Goal: Task Accomplishment & Management: Manage account settings

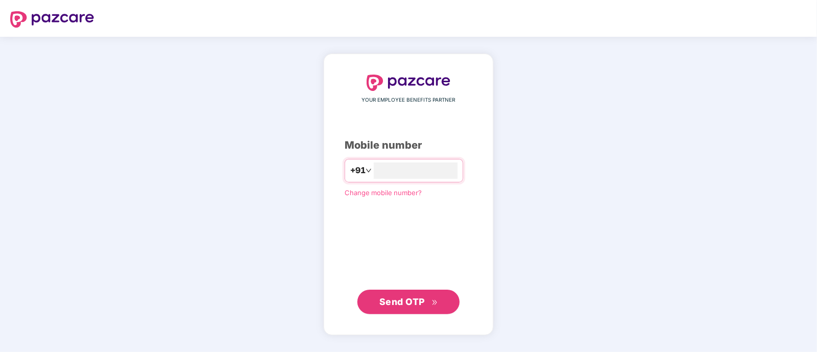
type input "**********"
click at [401, 297] on span "Send OTP" at bounding box center [402, 301] width 46 height 11
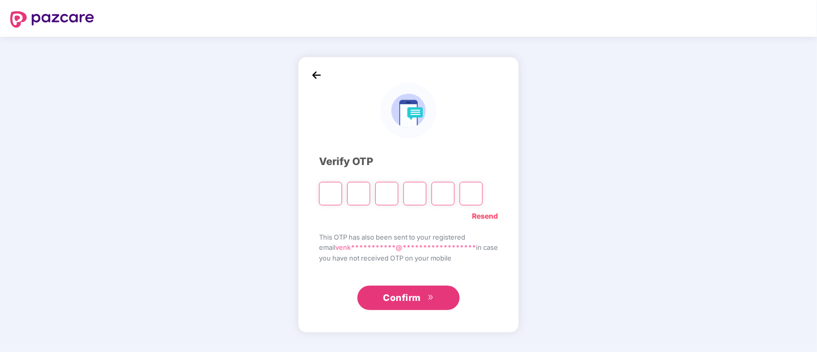
click at [332, 193] on input "Please enter verification code. Digit 1" at bounding box center [330, 194] width 23 height 24
type input "*"
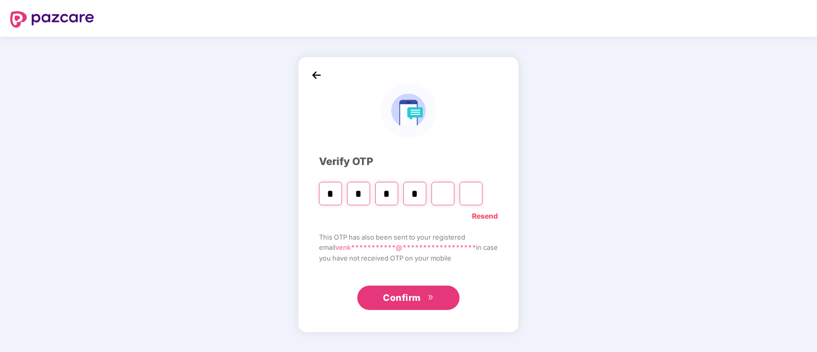
type input "*"
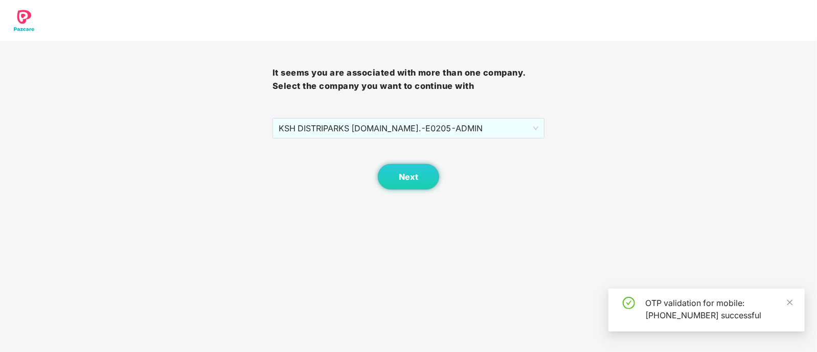
click at [412, 192] on body "It seems you are associated with more than one company. Select the company you …" at bounding box center [408, 176] width 817 height 352
click at [411, 183] on button "Next" at bounding box center [408, 177] width 61 height 26
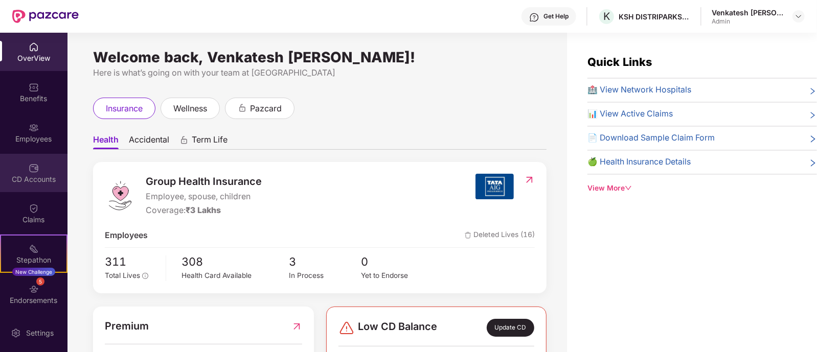
click at [14, 168] on div "CD Accounts" at bounding box center [34, 173] width 68 height 38
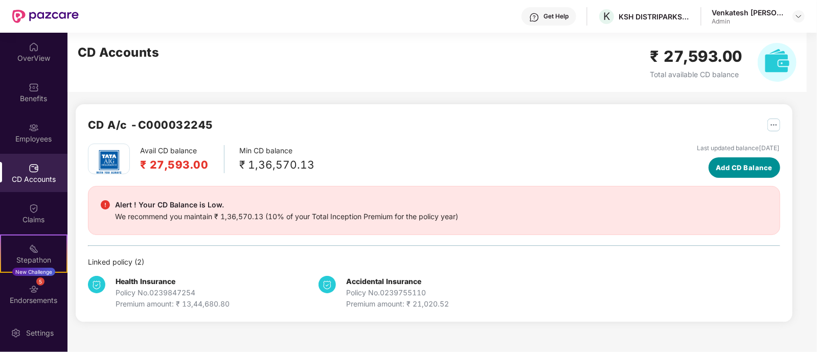
click at [716, 163] on span "Add CD Balance" at bounding box center [744, 168] width 57 height 10
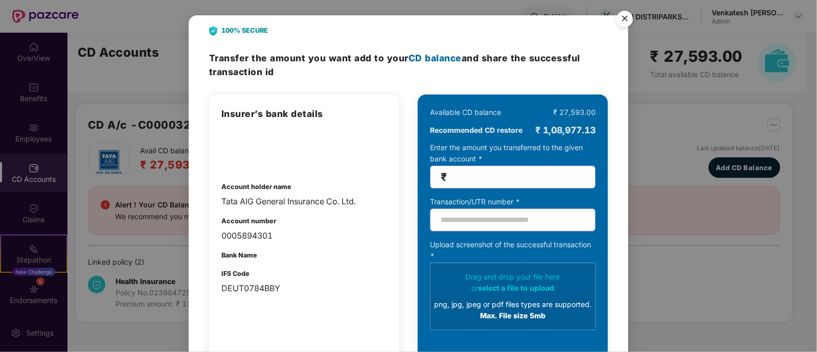
click at [521, 183] on span "₹" at bounding box center [513, 177] width 166 height 23
paste input "******"
type input "******"
click at [495, 223] on input "text" at bounding box center [513, 220] width 166 height 23
click at [470, 223] on input "text" at bounding box center [513, 220] width 166 height 23
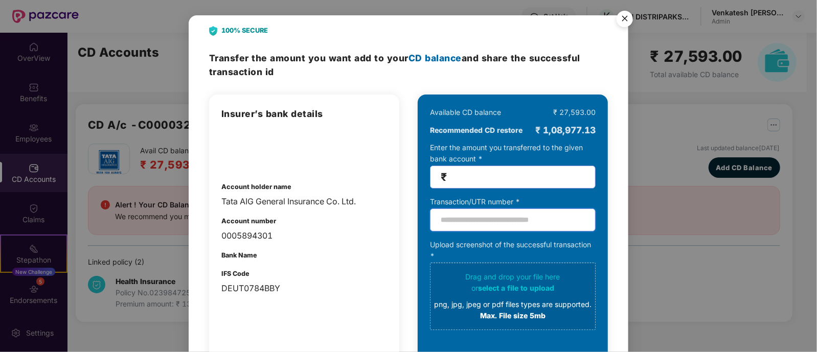
paste input "**********"
type input "**********"
click at [501, 301] on div "png, jpg, jpeg or pdf files types are supported." at bounding box center [513, 304] width 158 height 11
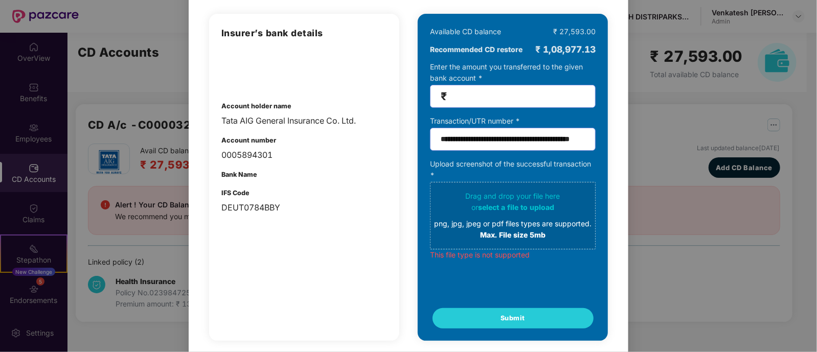
scroll to position [95, 0]
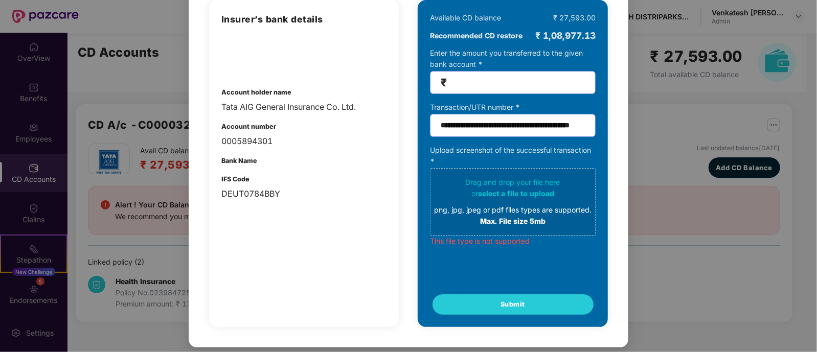
click at [507, 212] on div "png, jpg, jpeg or pdf files types are supported." at bounding box center [513, 210] width 158 height 11
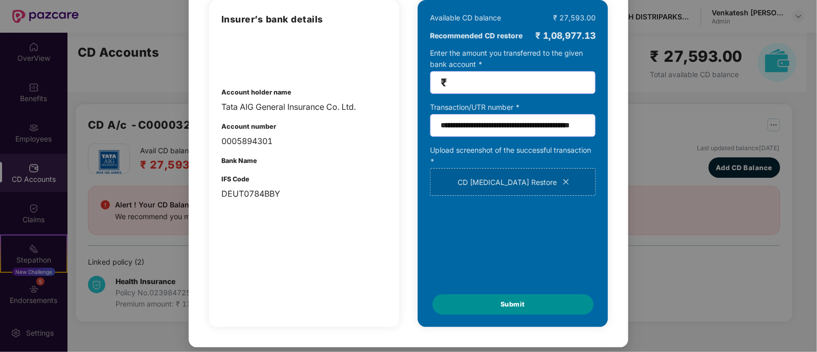
click at [516, 304] on span "Submit" at bounding box center [513, 305] width 25 height 10
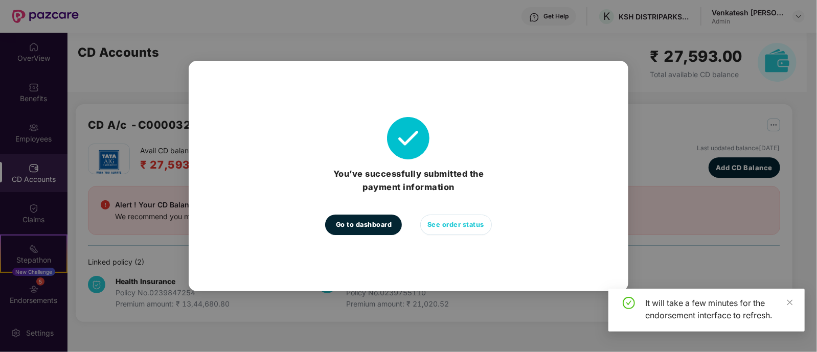
click at [434, 223] on span "See order status" at bounding box center [456, 225] width 57 height 10
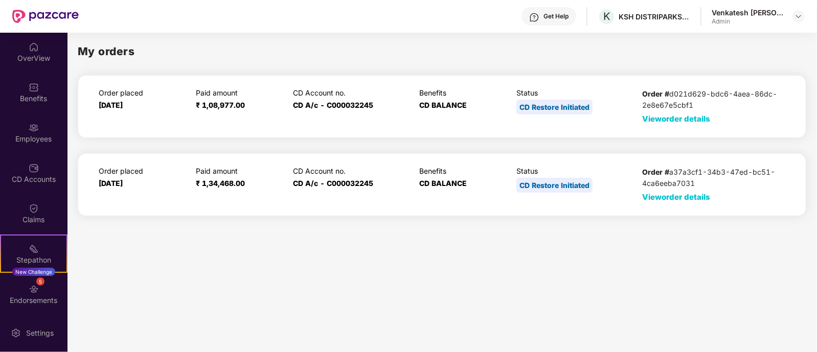
click at [666, 125] on div "Order placed [DATE] Paid amount ₹ 1,08,977.00 CD Account no. CD A/c - C00003224…" at bounding box center [442, 106] width 729 height 63
click at [675, 124] on div "Order # d021d629-bdc6-4aea-86dc-2e8e67e5cbf1 View order details" at bounding box center [713, 106] width 143 height 36
click at [677, 118] on span "View order details" at bounding box center [676, 119] width 68 height 10
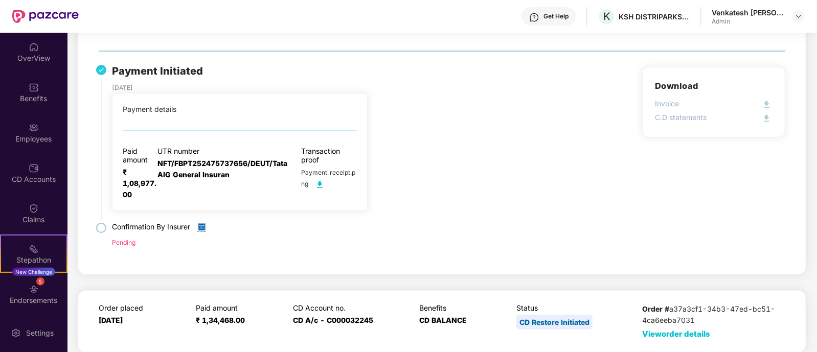
scroll to position [0, 0]
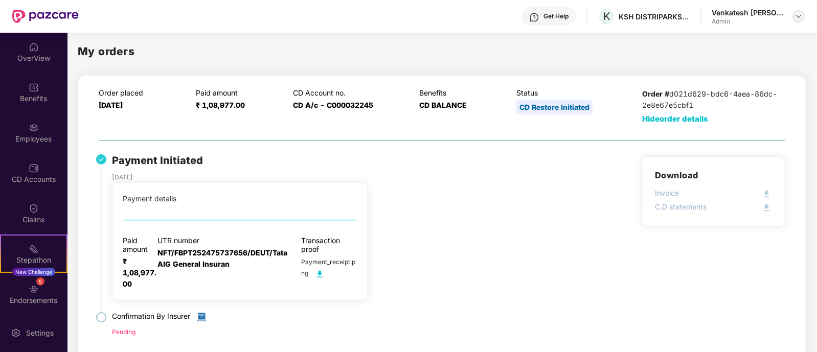
click at [794, 14] on div at bounding box center [799, 16] width 12 height 12
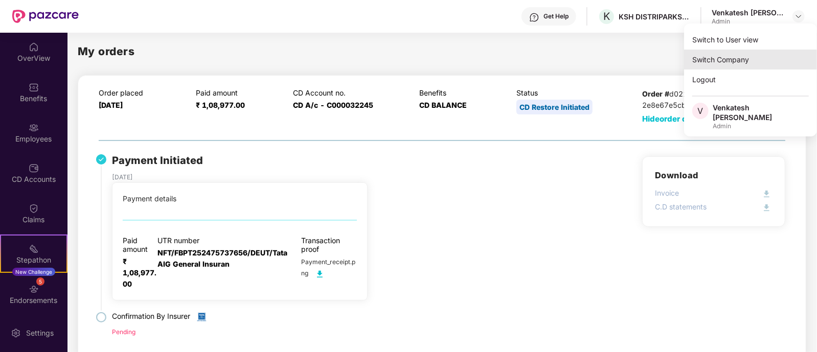
click at [731, 55] on div "Switch Company" at bounding box center [750, 60] width 133 height 20
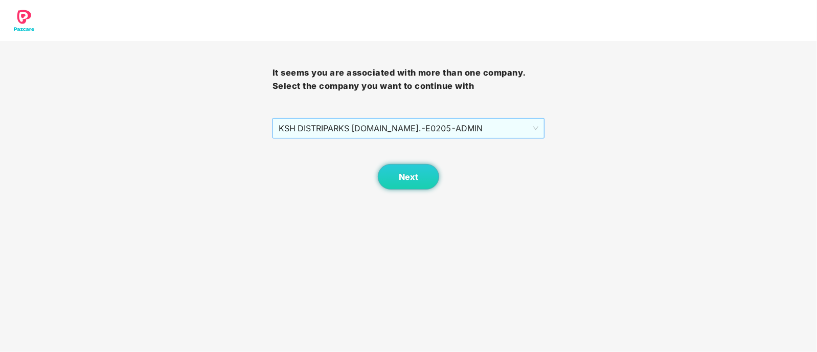
click at [399, 124] on span "KSH DISTRIPARKS [DOMAIN_NAME]. - E0205 - [GEOGRAPHIC_DATA]" at bounding box center [409, 128] width 260 height 19
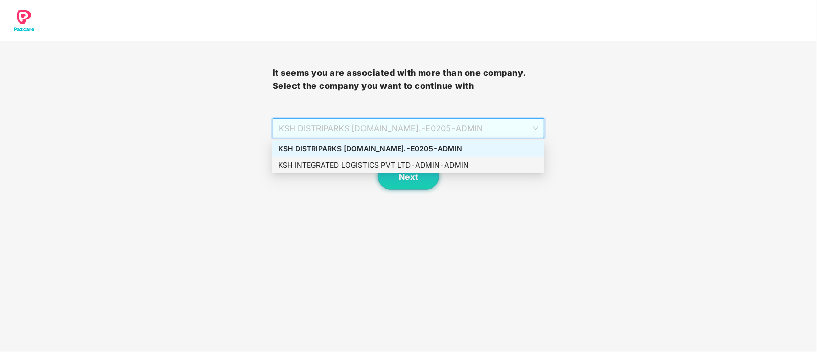
click at [376, 165] on div "KSH INTEGRATED LOGISTICS PVT LTD - ADMIN - ADMIN" at bounding box center [408, 165] width 260 height 11
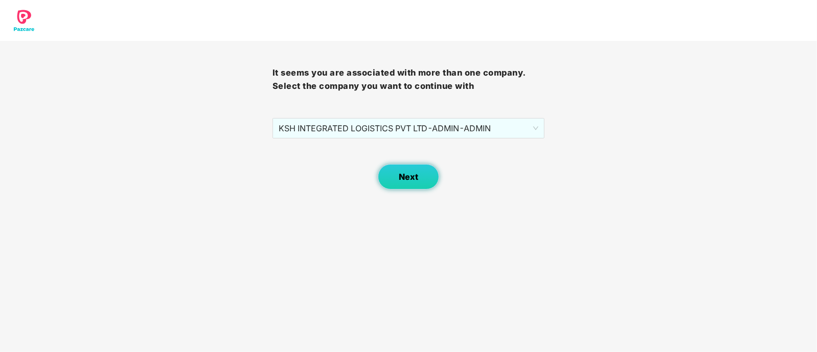
click at [414, 174] on span "Next" at bounding box center [408, 177] width 19 height 10
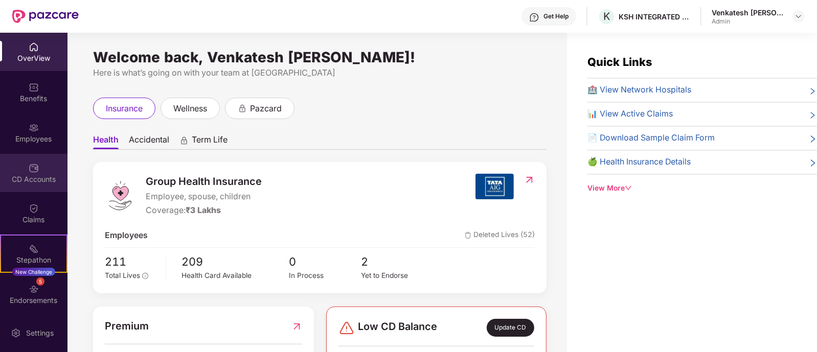
click at [33, 178] on div "CD Accounts" at bounding box center [34, 179] width 68 height 10
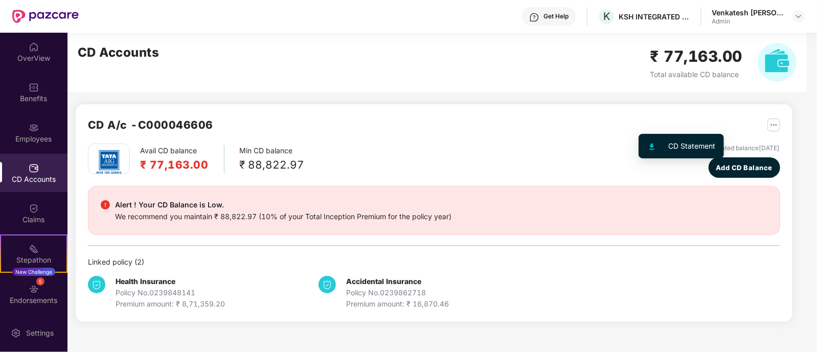
click at [768, 120] on img "button" at bounding box center [774, 125] width 13 height 13
click at [771, 124] on div "CD A/c - C000046606 Avail CD balance ₹ 77,163.00 Min CD balance ₹ 88,822.97 Las…" at bounding box center [430, 184] width 725 height 302
click at [780, 53] on img at bounding box center [777, 62] width 39 height 39
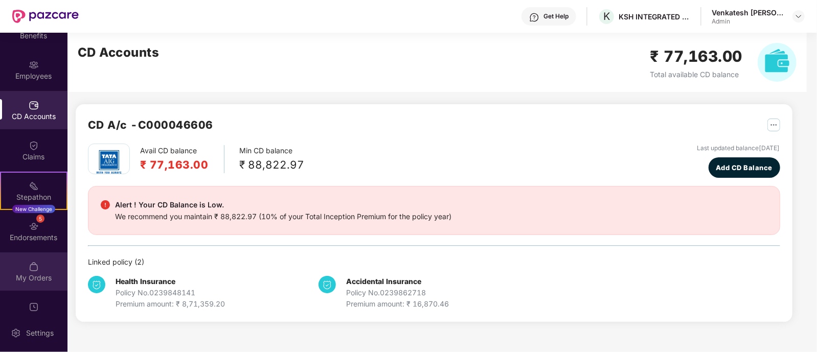
scroll to position [82, 0]
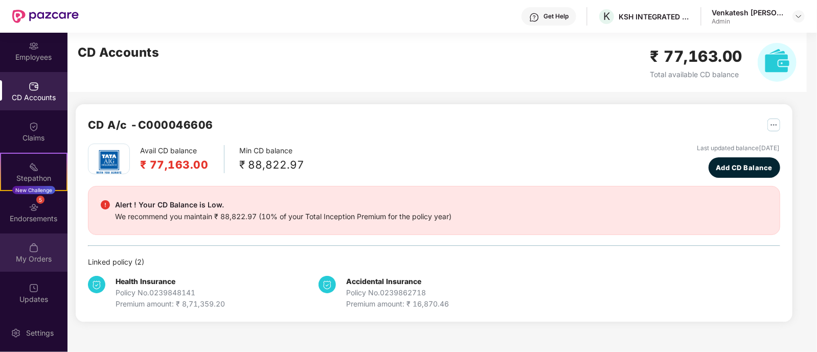
click at [15, 253] on div "My Orders" at bounding box center [34, 253] width 68 height 38
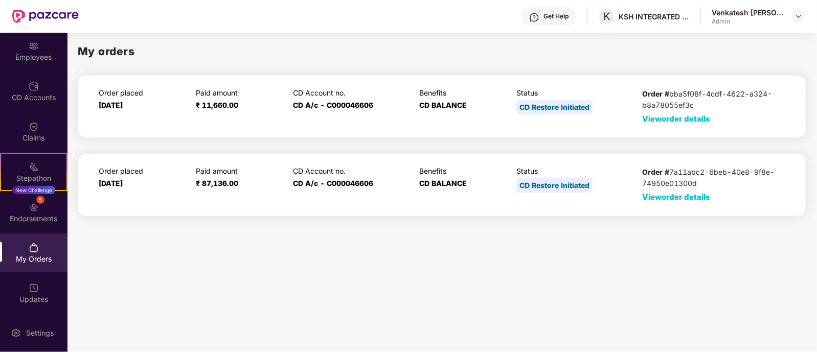
click at [698, 120] on span "View order details" at bounding box center [676, 119] width 68 height 10
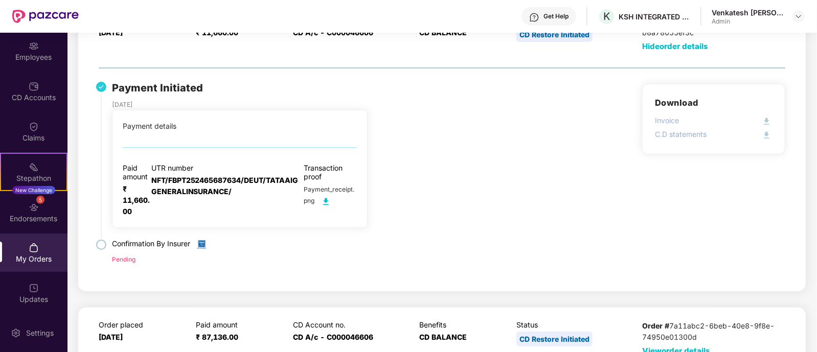
scroll to position [89, 0]
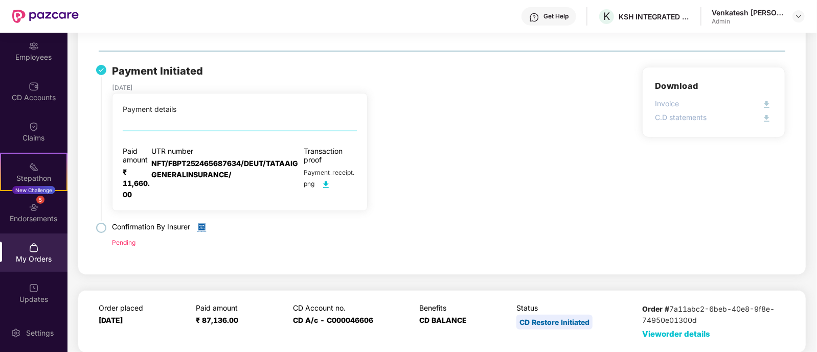
click at [680, 334] on span "View order details" at bounding box center [676, 334] width 68 height 10
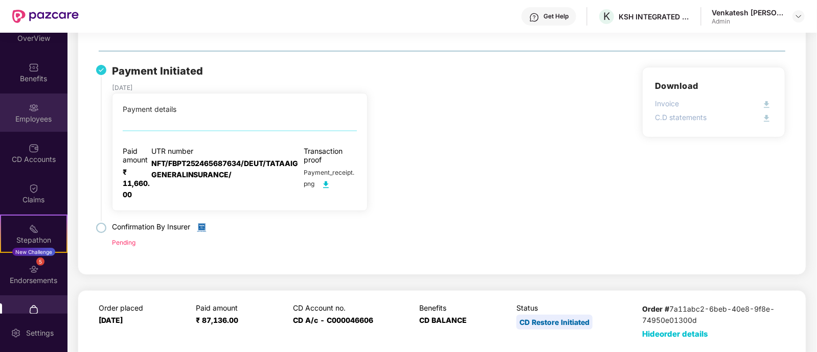
scroll to position [0, 0]
